Goal: Information Seeking & Learning: Understand process/instructions

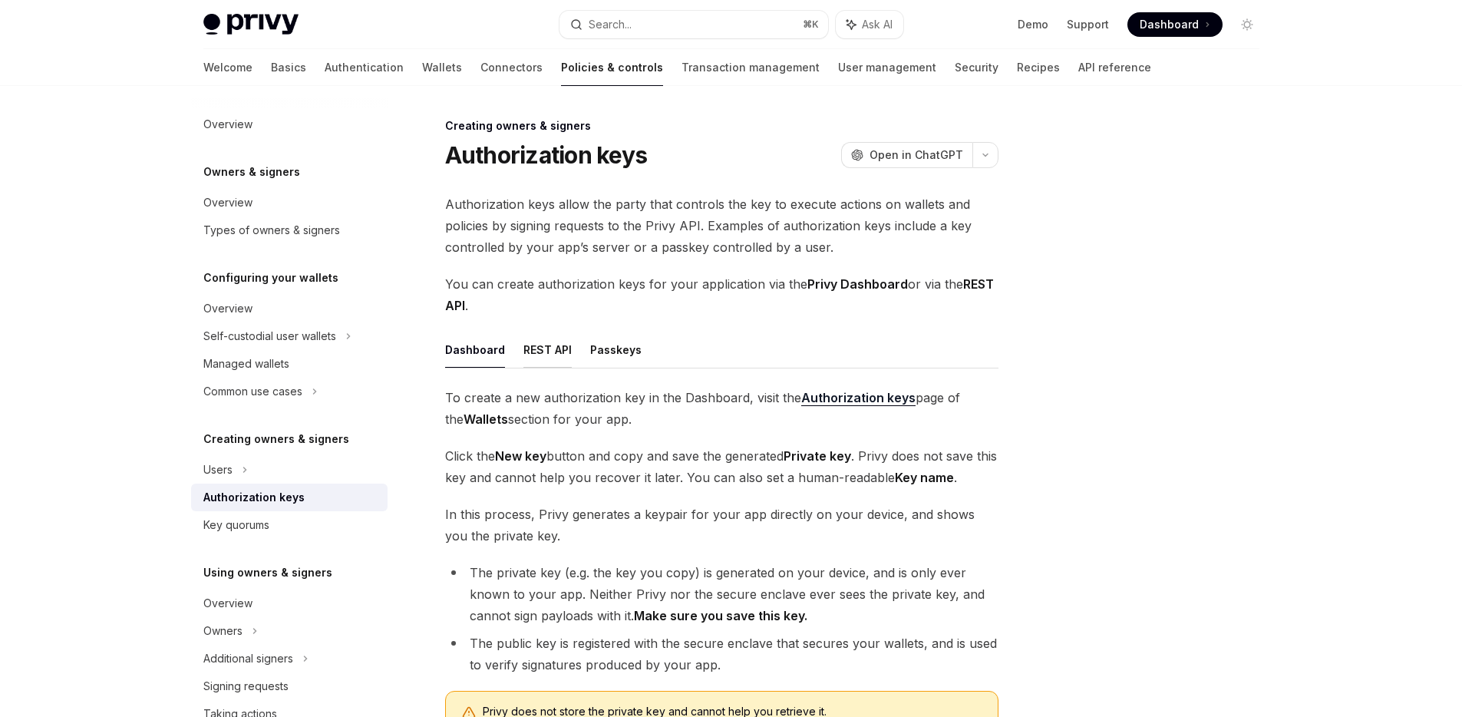
click at [544, 352] on button "REST API" at bounding box center [548, 350] width 48 height 36
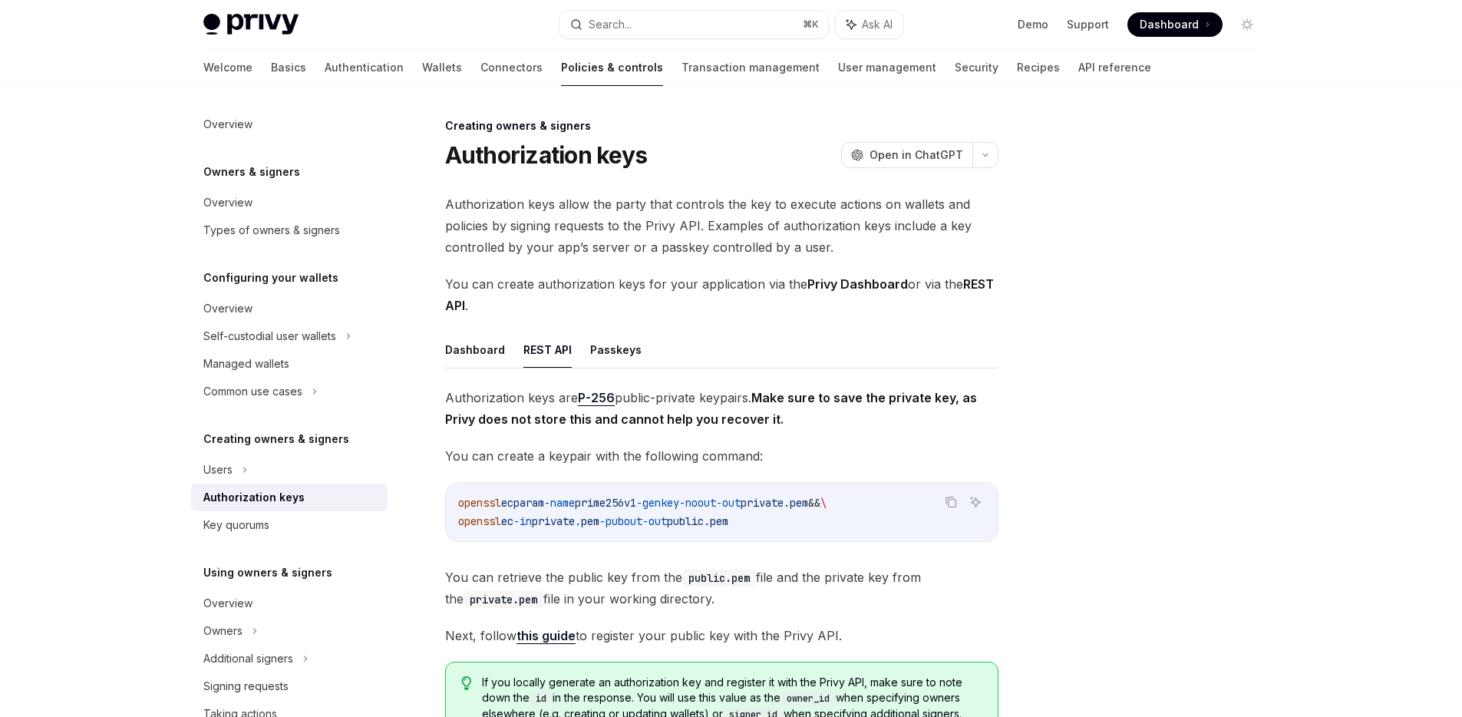
click at [544, 352] on button "REST API" at bounding box center [548, 350] width 48 height 36
click at [550, 349] on button "REST API" at bounding box center [548, 350] width 48 height 36
click at [592, 343] on button "Passkeys" at bounding box center [615, 350] width 51 height 36
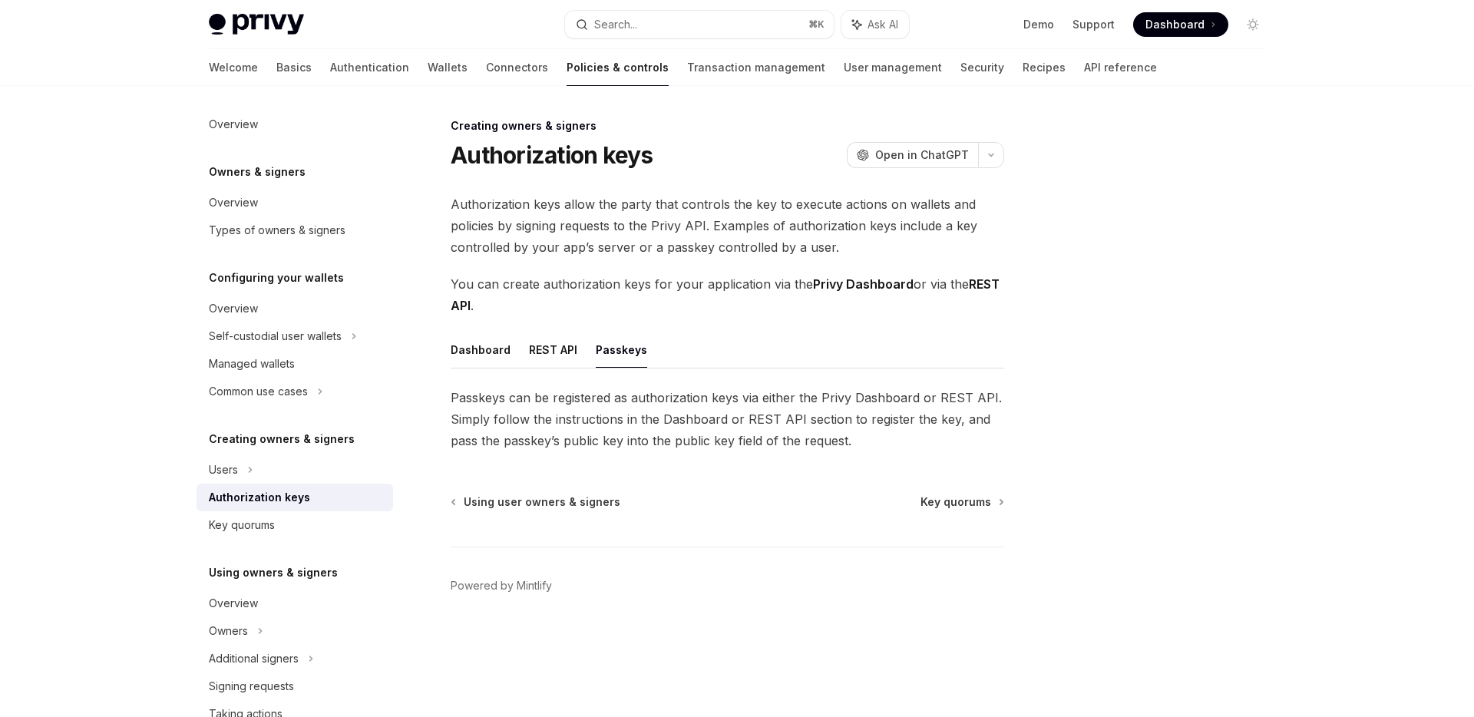
click at [574, 342] on ul "Dashboard REST API Passkeys" at bounding box center [727, 350] width 553 height 37
click at [560, 349] on button "REST API" at bounding box center [553, 350] width 48 height 36
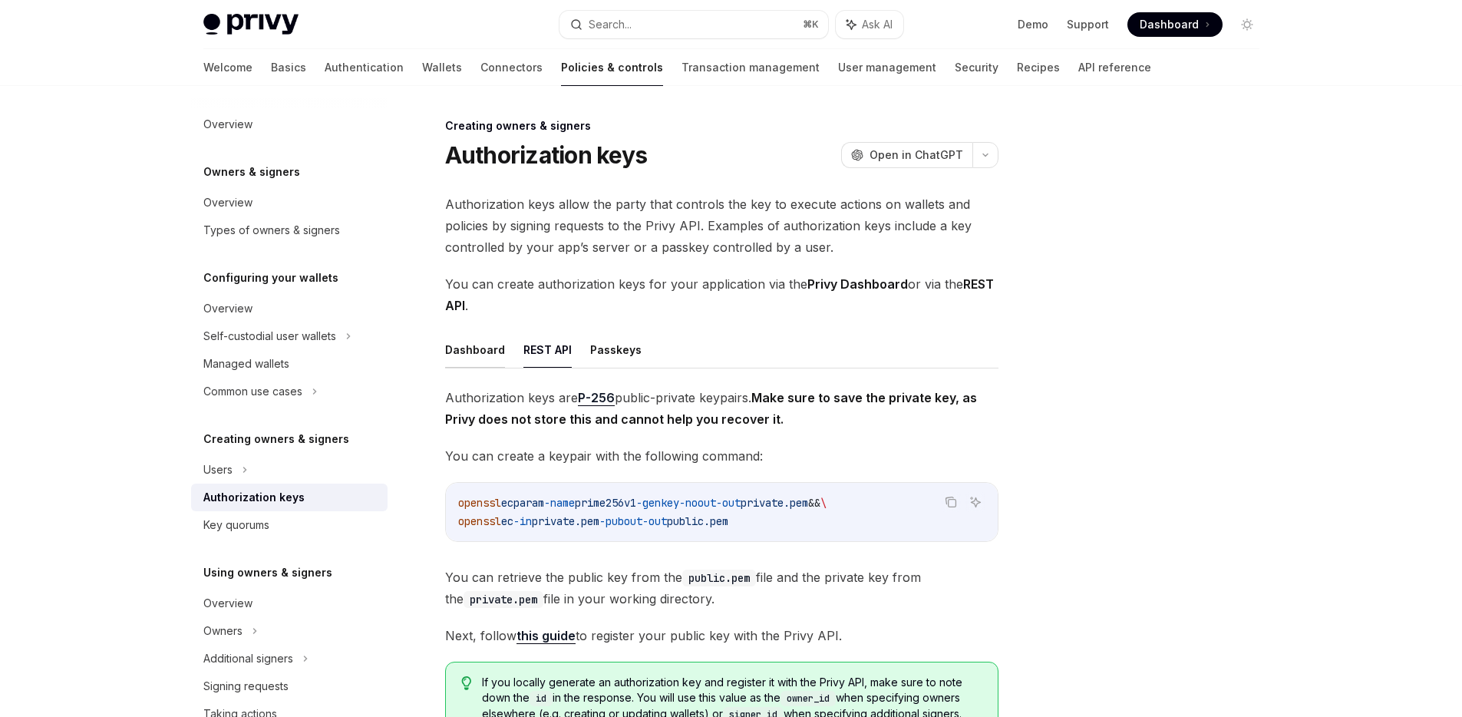
click at [465, 349] on button "Dashboard" at bounding box center [475, 350] width 60 height 36
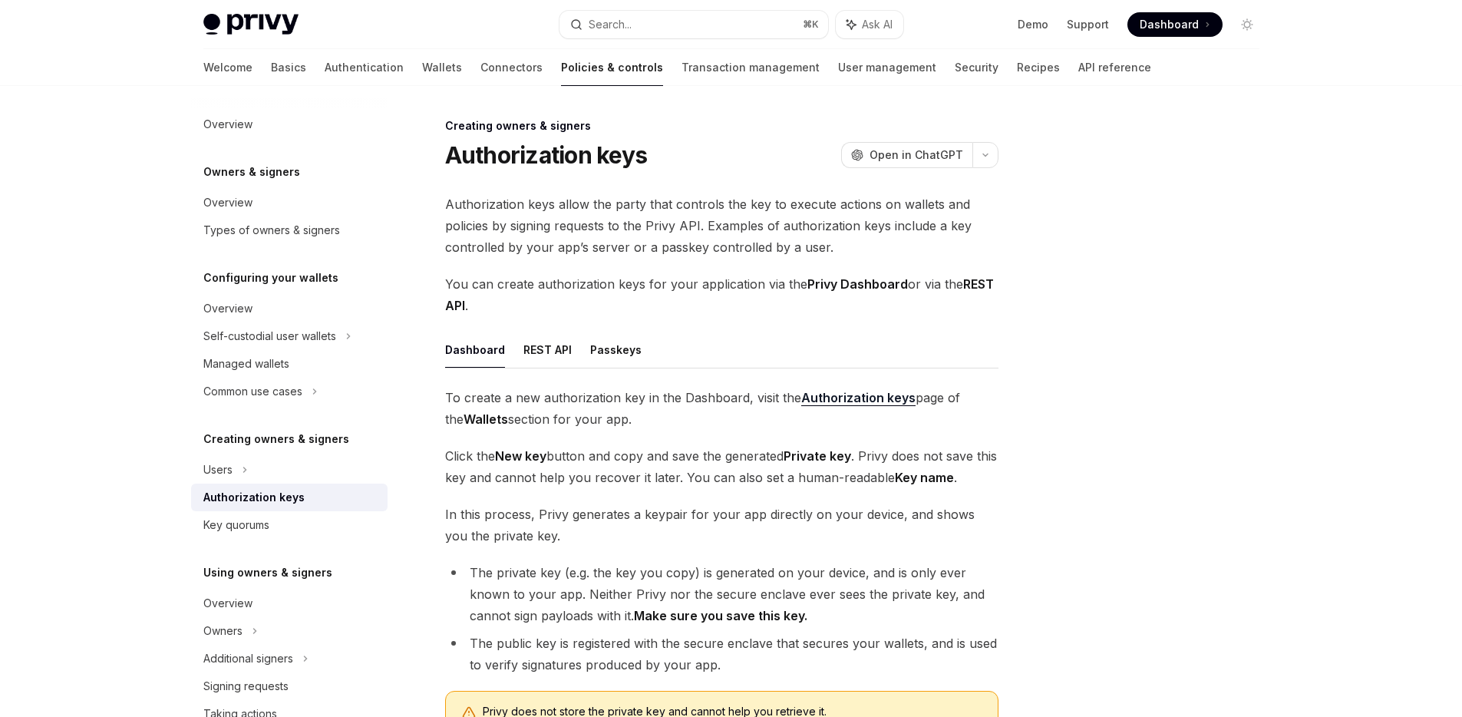
click at [465, 349] on button "Dashboard" at bounding box center [475, 350] width 60 height 36
type textarea "*"
click at [993, 164] on button "button" at bounding box center [986, 155] width 26 height 26
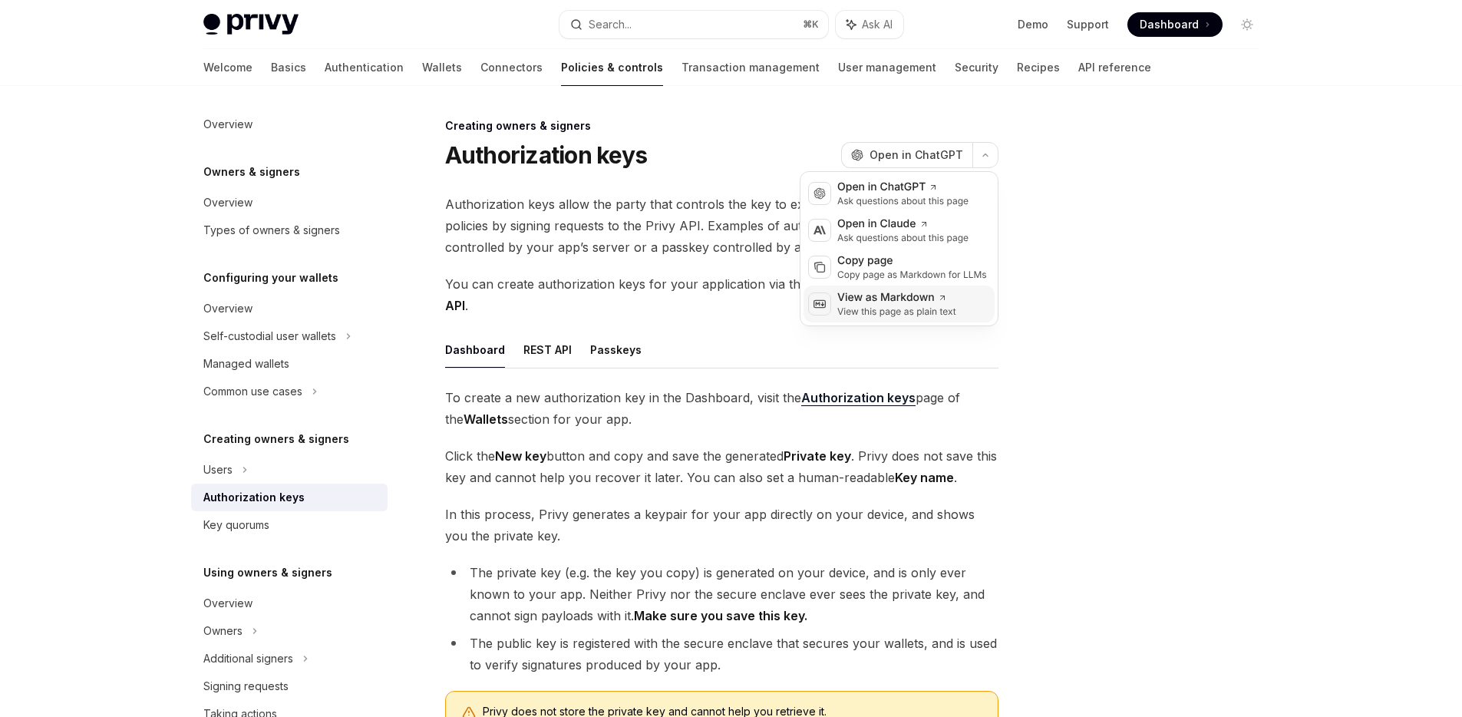
click at [911, 296] on div "View as Markdown" at bounding box center [896, 297] width 119 height 15
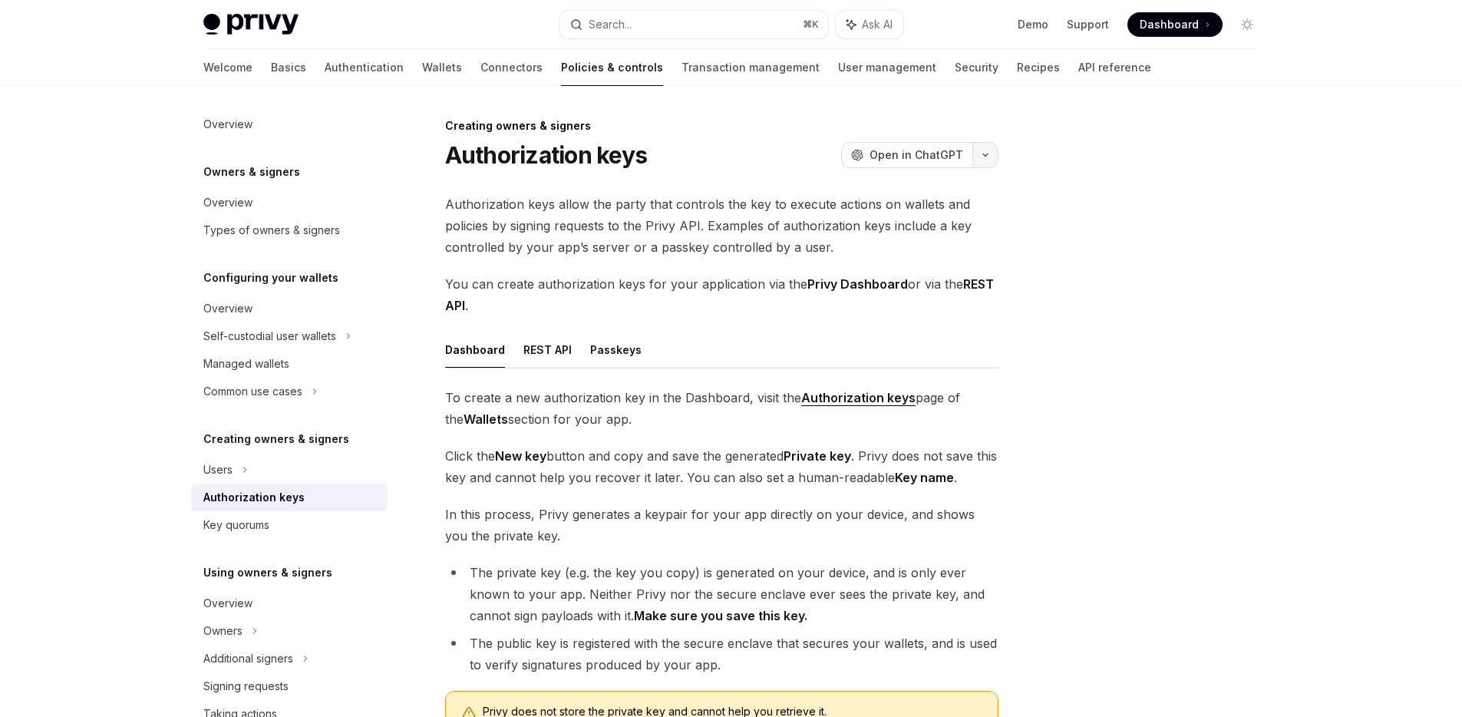
click at [982, 155] on icon "button" at bounding box center [985, 155] width 18 height 6
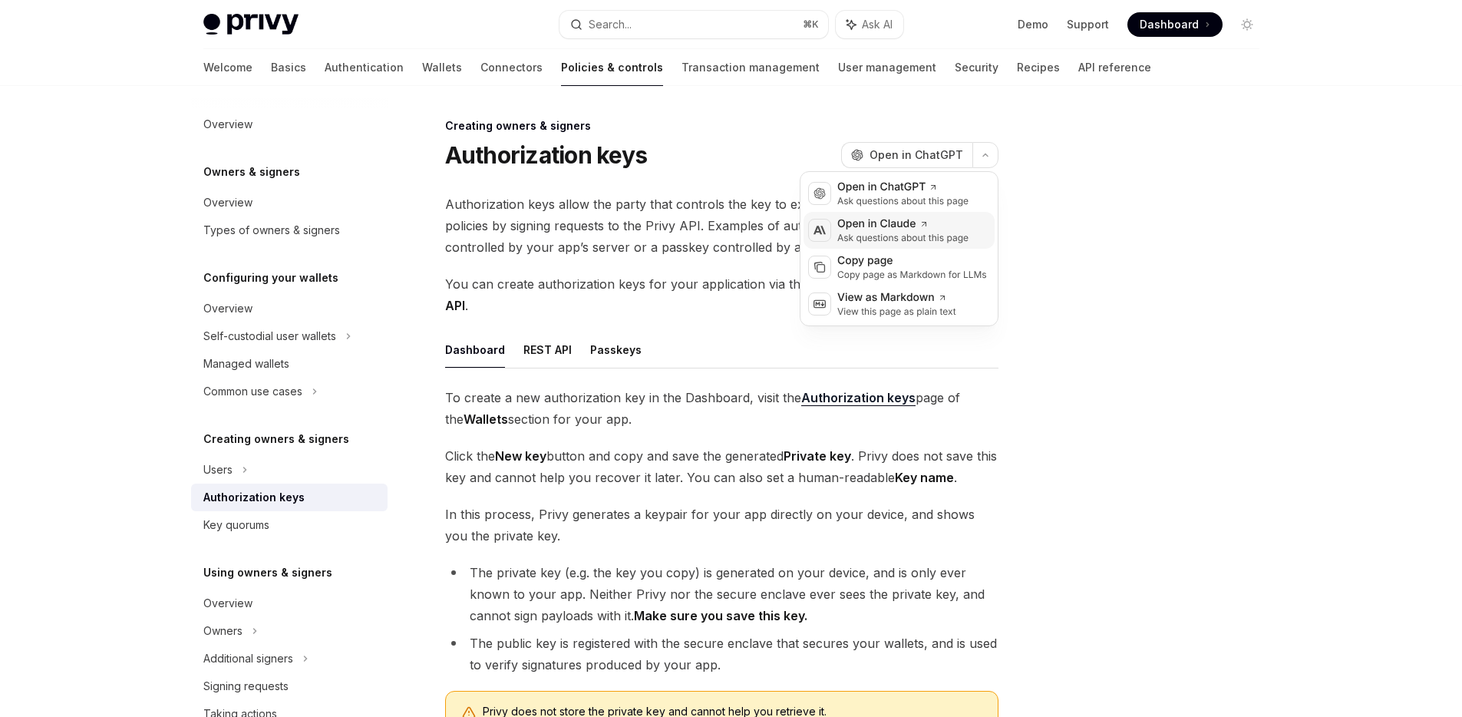
click at [948, 225] on div "Open in Claude" at bounding box center [902, 223] width 131 height 15
